Goal: Find specific page/section: Find specific page/section

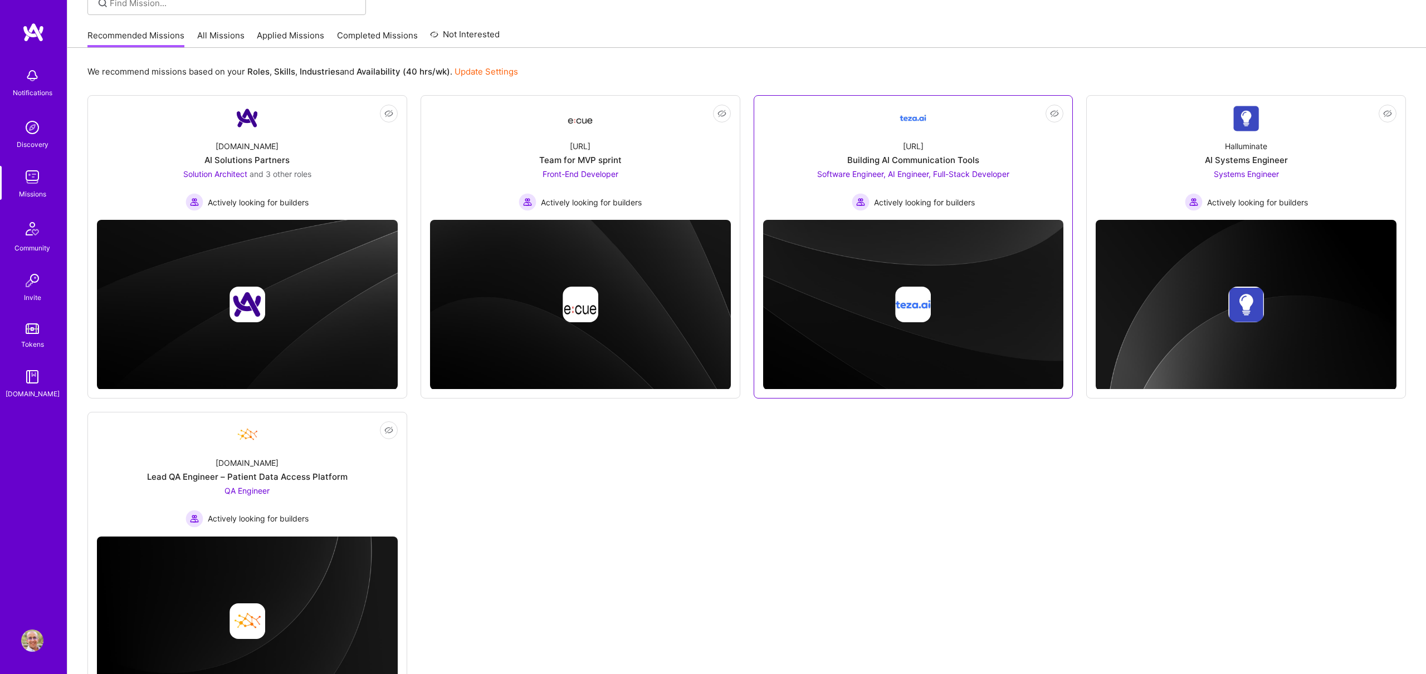
scroll to position [96, 0]
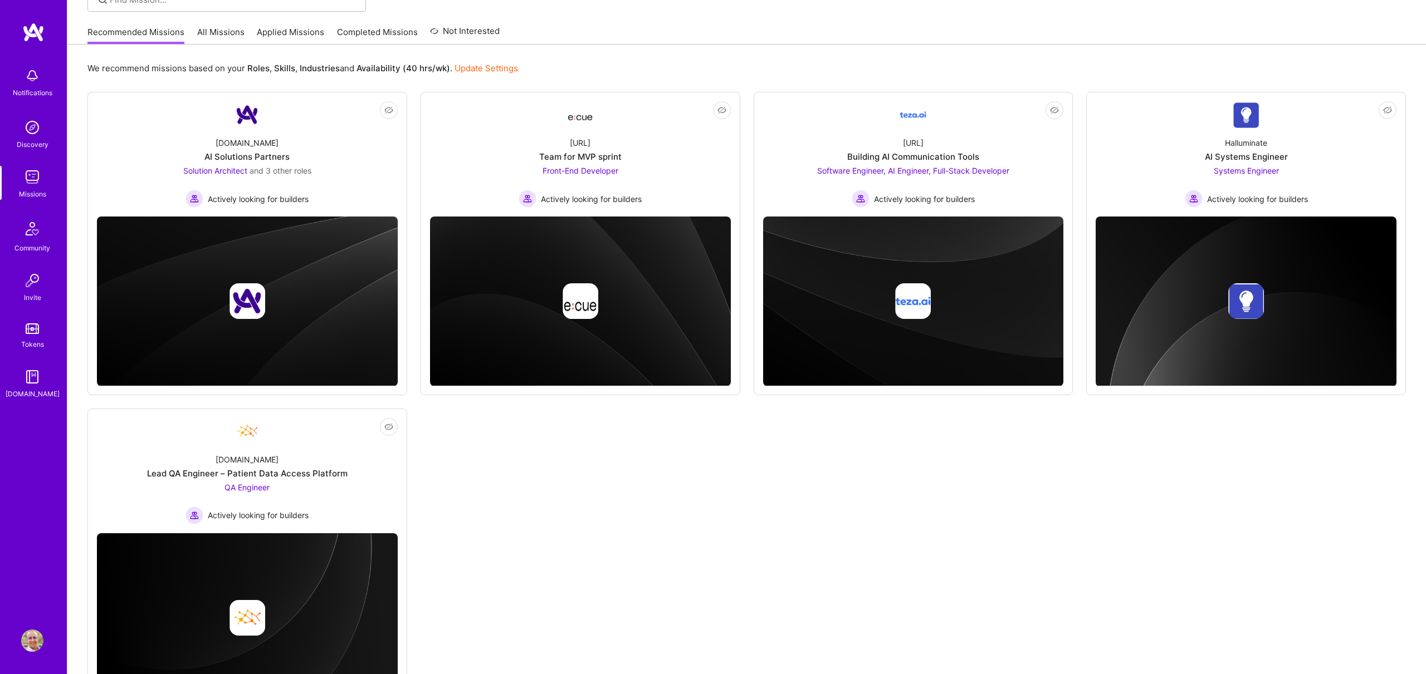
click at [237, 33] on link "All Missions" at bounding box center [220, 35] width 47 height 18
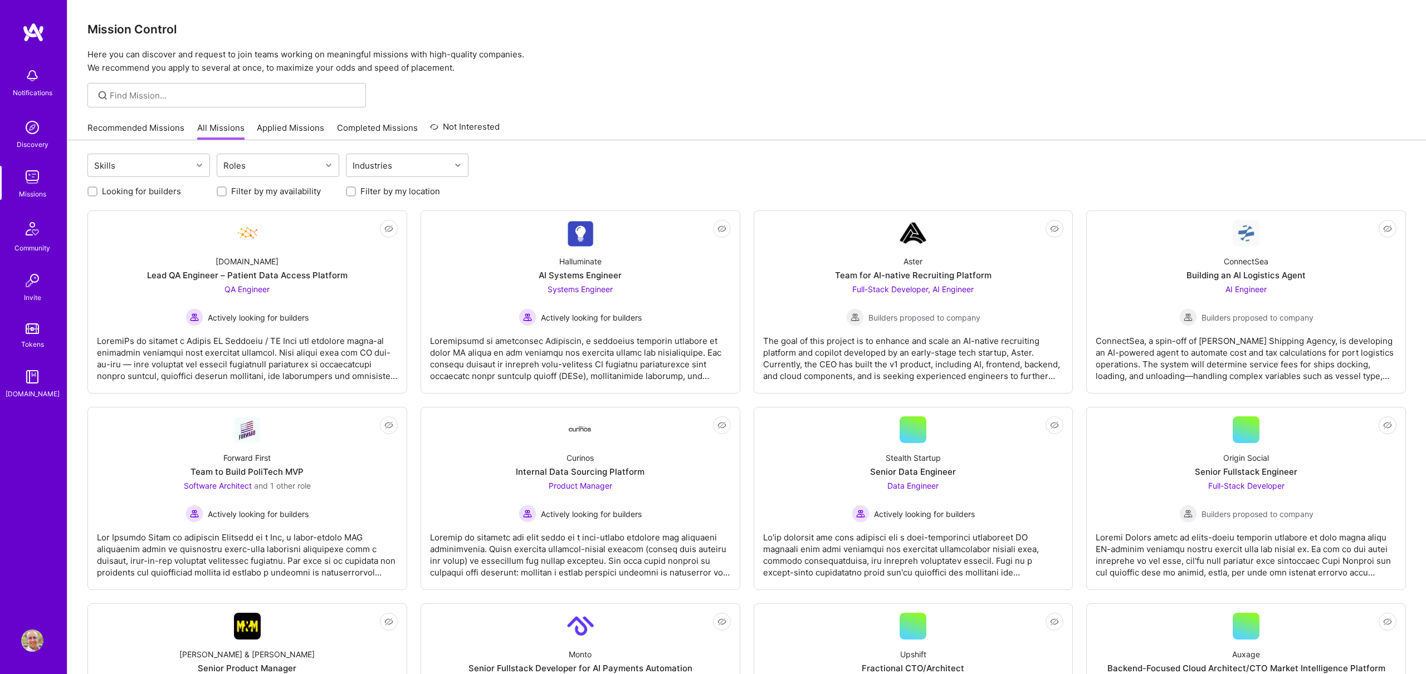
click at [143, 193] on label "Looking for builders" at bounding box center [141, 191] width 79 height 12
click at [97, 193] on input "Looking for builders" at bounding box center [94, 192] width 8 height 8
checkbox input "true"
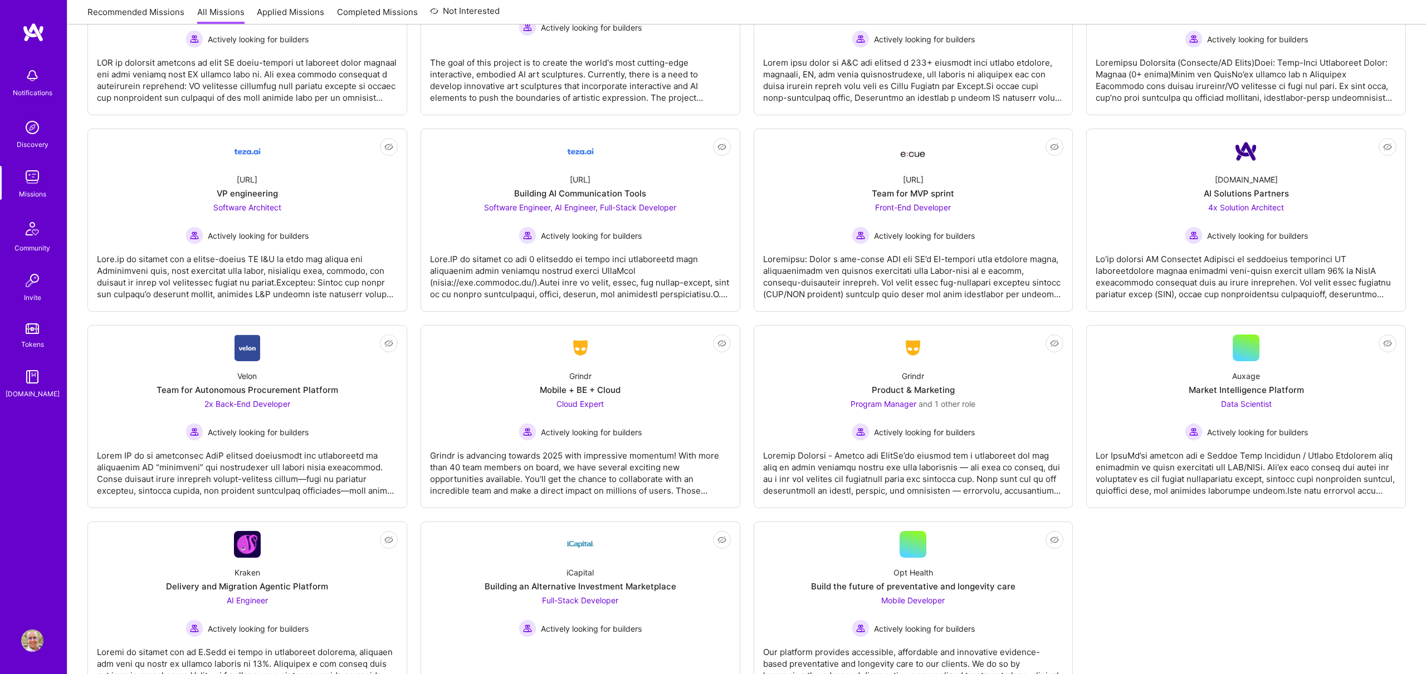
scroll to position [741, 0]
